Goal: Information Seeking & Learning: Learn about a topic

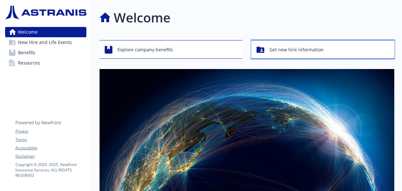
click at [270, 49] on span "Get new hire information" at bounding box center [296, 50] width 54 height 12
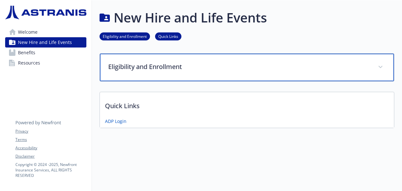
click at [378, 66] on span at bounding box center [380, 67] width 10 height 10
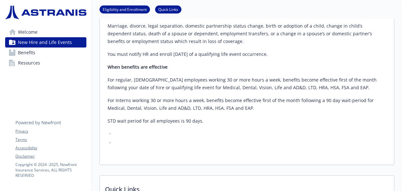
scroll to position [313, 0]
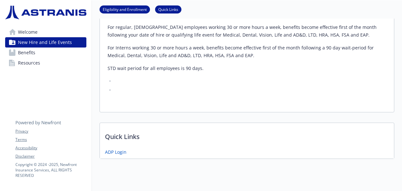
click at [25, 52] on span "Benefits" at bounding box center [26, 53] width 17 height 10
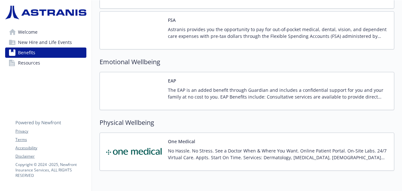
scroll to position [675, 0]
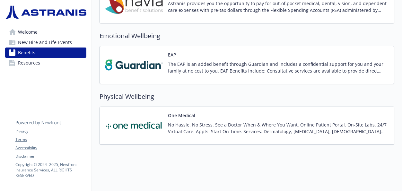
click at [32, 31] on span "Welcome" at bounding box center [28, 32] width 20 height 10
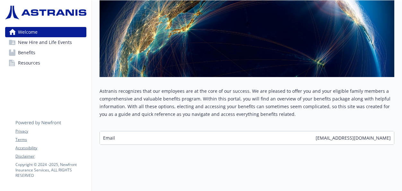
click at [45, 65] on link "Resources" at bounding box center [45, 63] width 81 height 10
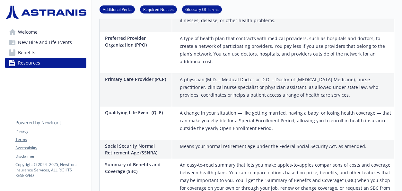
scroll to position [997, 0]
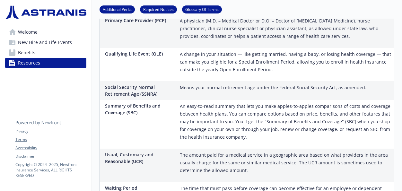
click at [47, 9] on img at bounding box center [45, 12] width 81 height 14
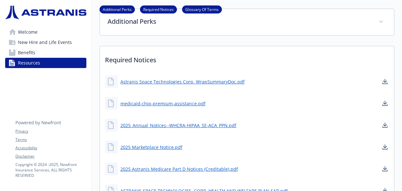
scroll to position [0, 0]
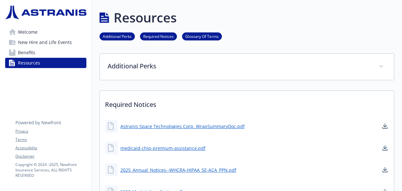
click at [119, 39] on link "Additional Perks" at bounding box center [116, 36] width 35 height 6
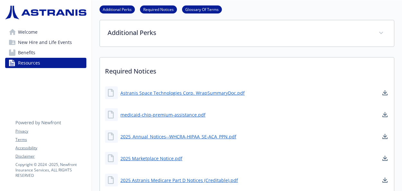
click at [122, 8] on link "Additional Perks" at bounding box center [116, 9] width 35 height 6
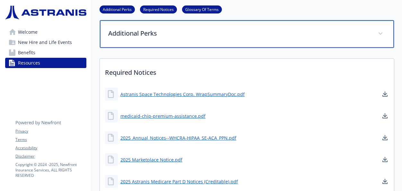
click at [127, 39] on div "Additional Perks" at bounding box center [247, 34] width 294 height 28
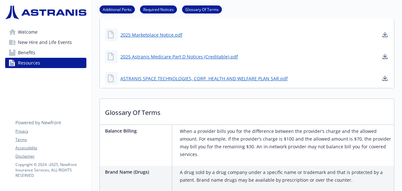
scroll to position [291, 0]
